Goal: Task Accomplishment & Management: Manage account settings

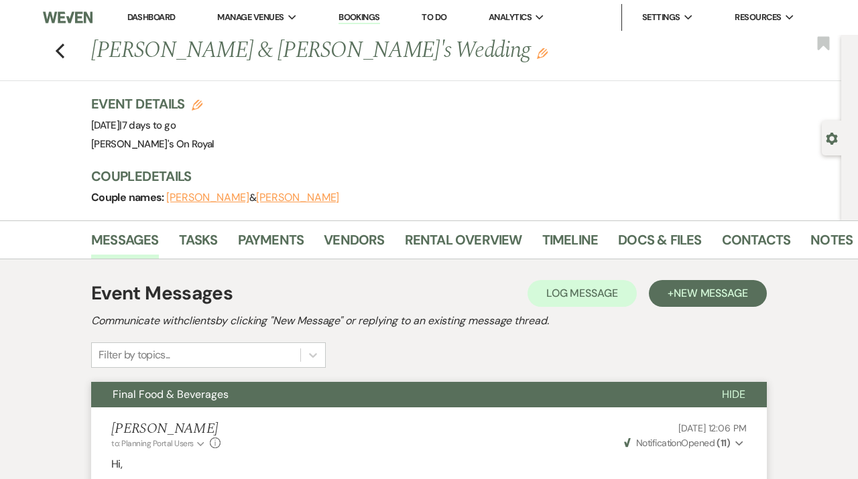
click at [170, 20] on link "Dashboard" at bounding box center [151, 16] width 48 height 11
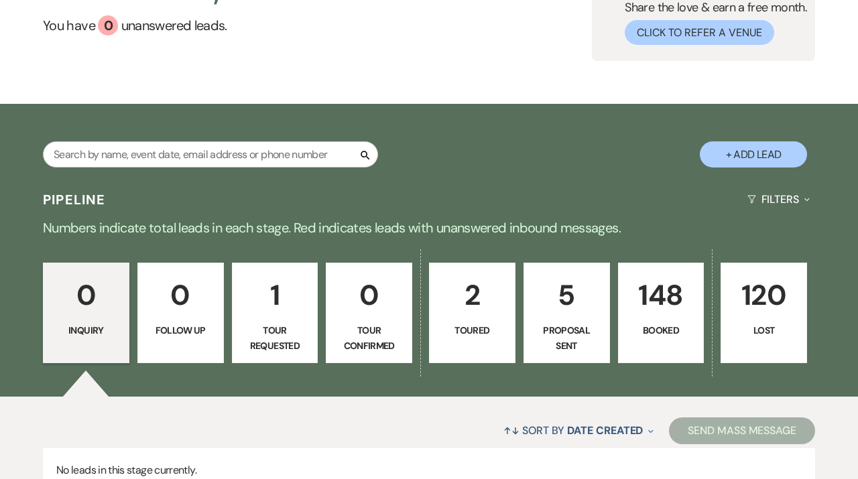
scroll to position [123, 0]
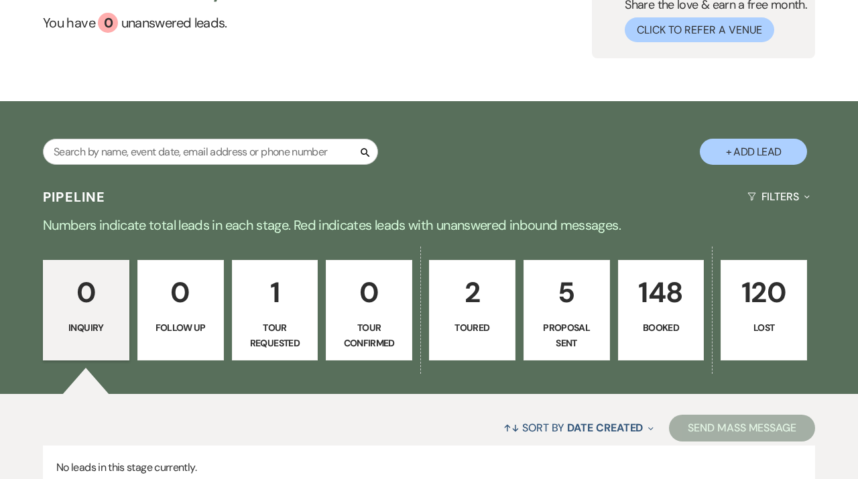
click at [567, 314] on p "5" at bounding box center [566, 292] width 69 height 45
select select "6"
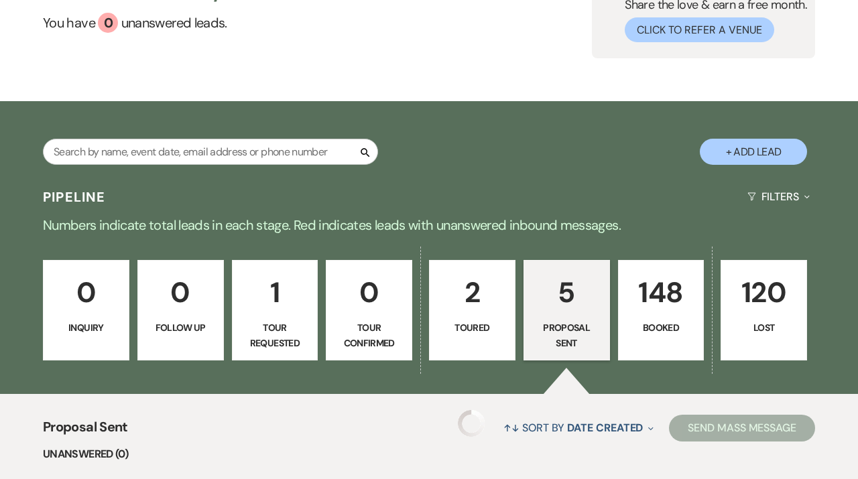
select select "6"
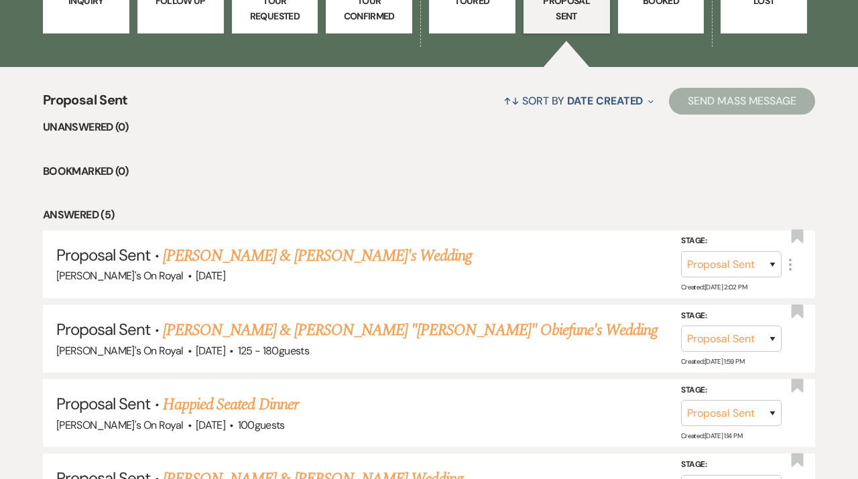
scroll to position [481, 0]
